Goal: Check status: Check status

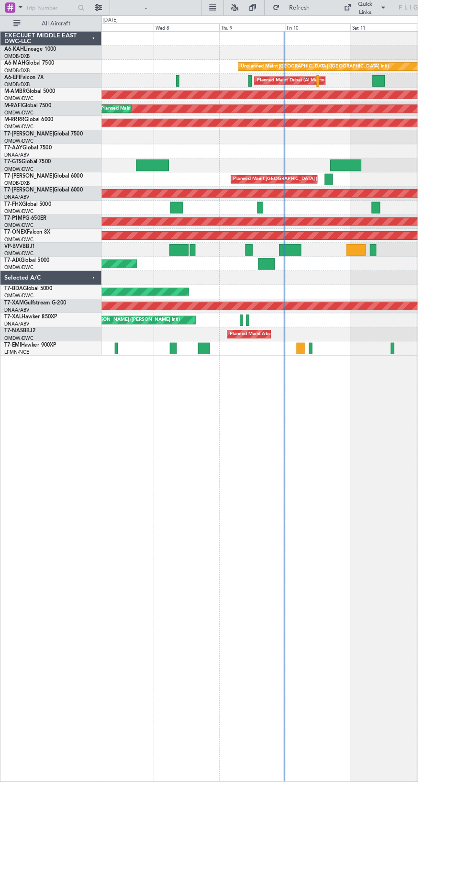
click at [350, 285] on div at bounding box center [291, 280] width 355 height 16
click at [354, 265] on div "Planned Maint Nurnberg" at bounding box center [291, 264] width 1063 height 9
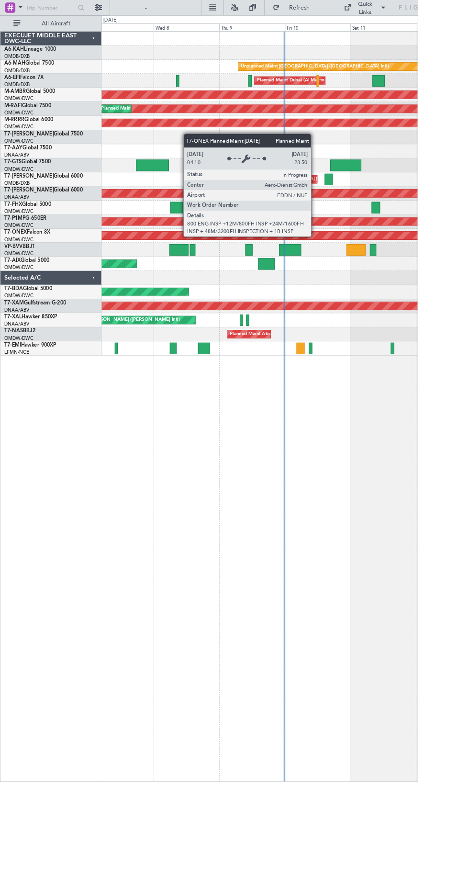
click at [346, 288] on div "Planned Maint Dubai (Al Maktoum Intl)" at bounding box center [291, 296] width 355 height 16
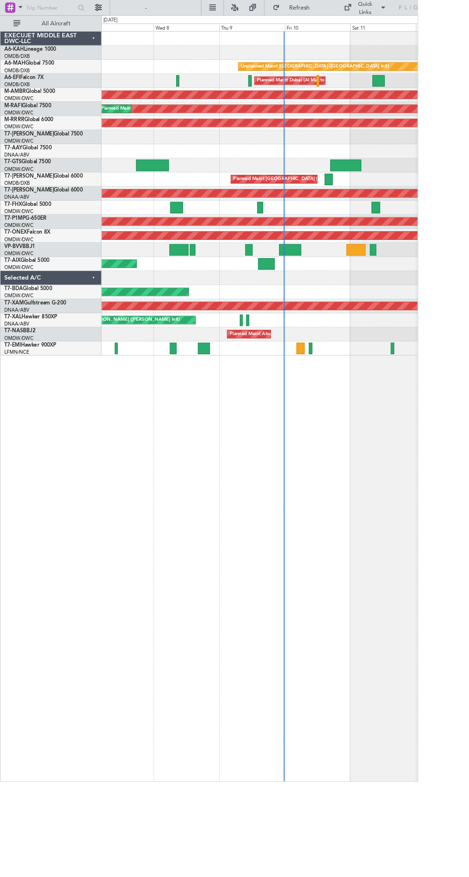
click at [318, 277] on div at bounding box center [325, 280] width 25 height 13
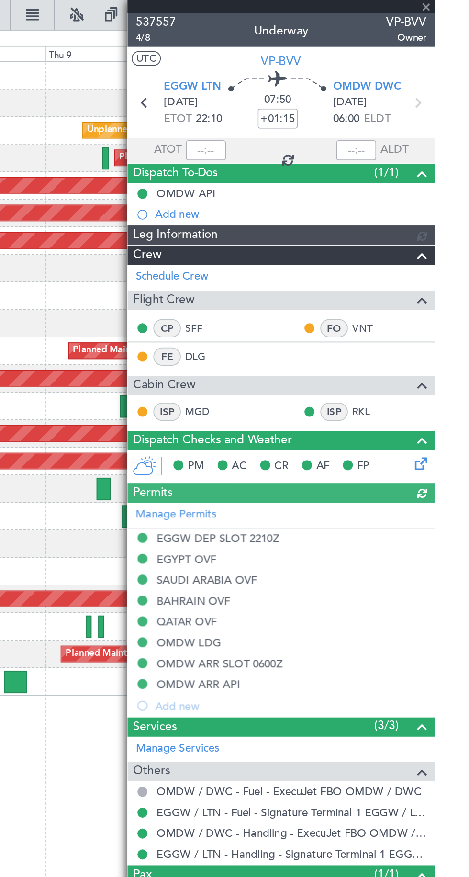
type input "[PERSON_NAME] ([PERSON_NAME])"
type input "7502"
click at [333, 97] on span "Dispatch To-Dos" at bounding box center [320, 99] width 48 height 11
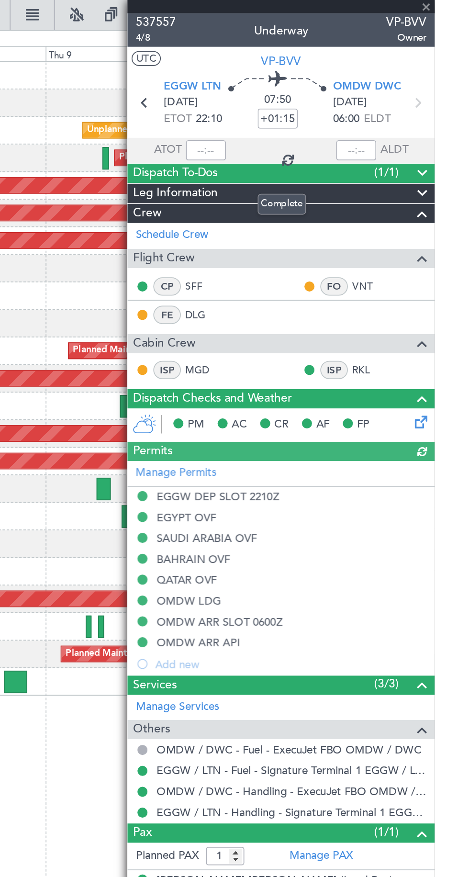
click at [341, 94] on span "Dispatch To-Dos" at bounding box center [320, 99] width 48 height 11
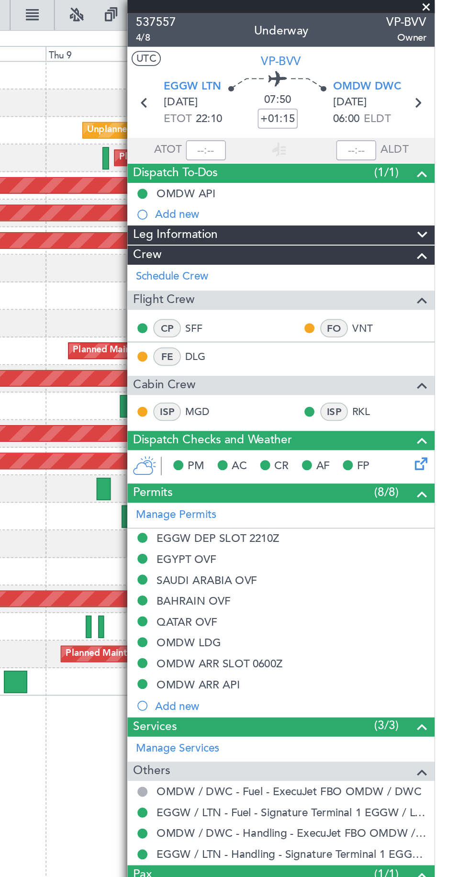
click at [343, 94] on span "Dispatch To-Dos" at bounding box center [320, 99] width 48 height 11
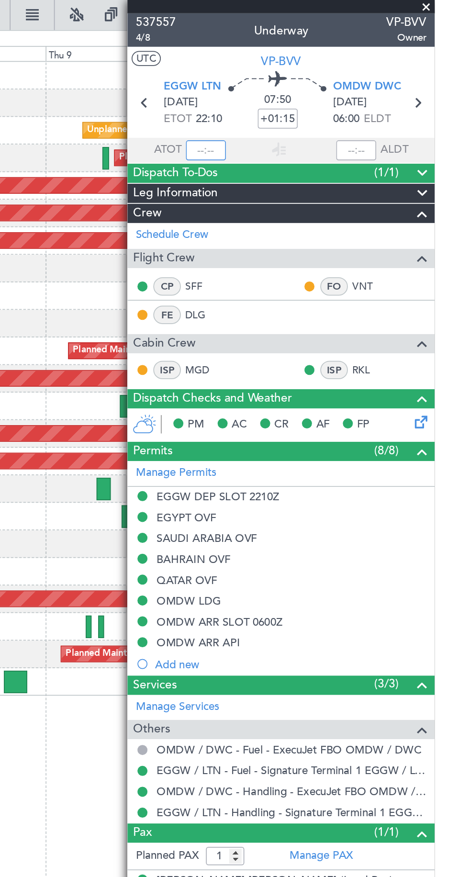
click at [339, 82] on input "text" at bounding box center [337, 85] width 23 height 11
click at [337, 97] on span "Dispatch To-Dos" at bounding box center [320, 99] width 48 height 11
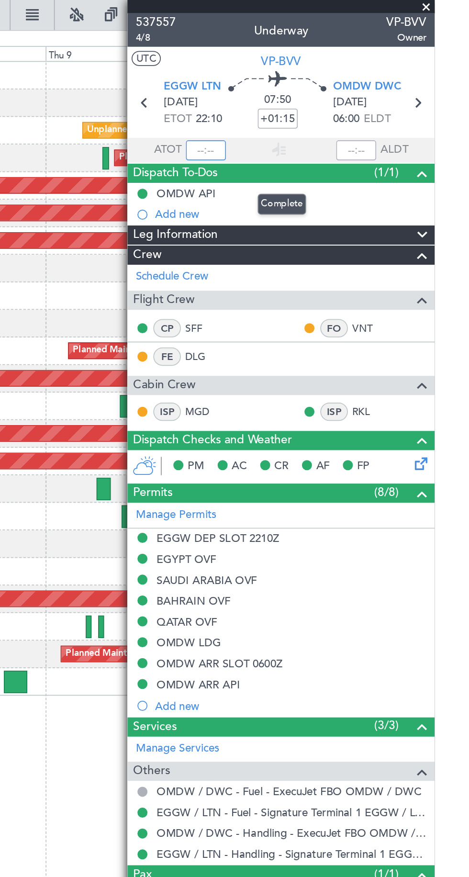
click at [335, 86] on input "text" at bounding box center [337, 85] width 23 height 11
type input "23:12"
